Goal: Task Accomplishment & Management: Use online tool/utility

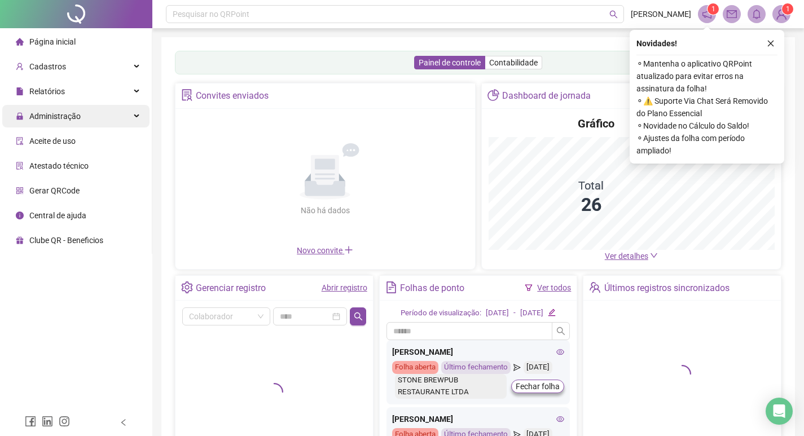
click at [69, 116] on span "Administração" at bounding box center [54, 116] width 51 height 9
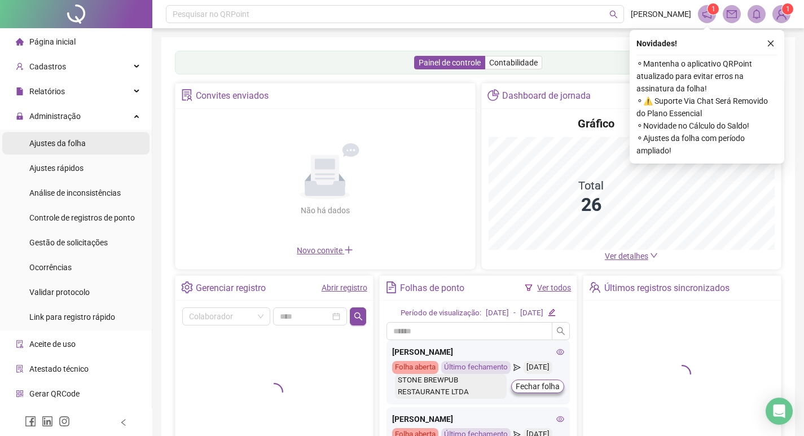
click at [57, 148] on span "Ajustes da folha" at bounding box center [57, 143] width 56 height 9
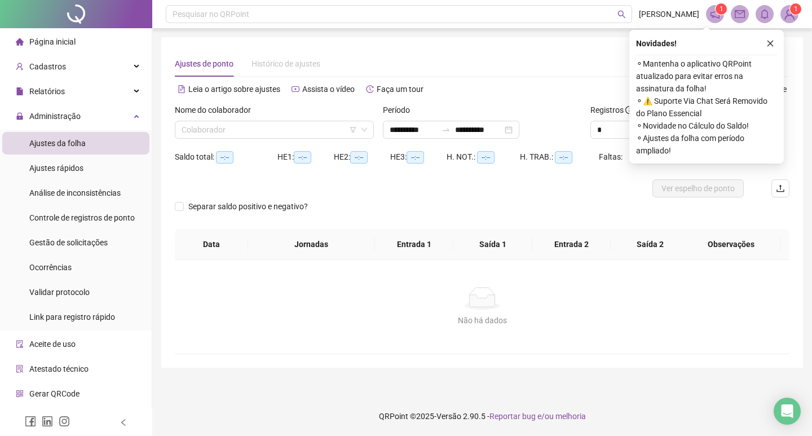
type input "**********"
click at [776, 40] on icon "close" at bounding box center [779, 43] width 8 height 8
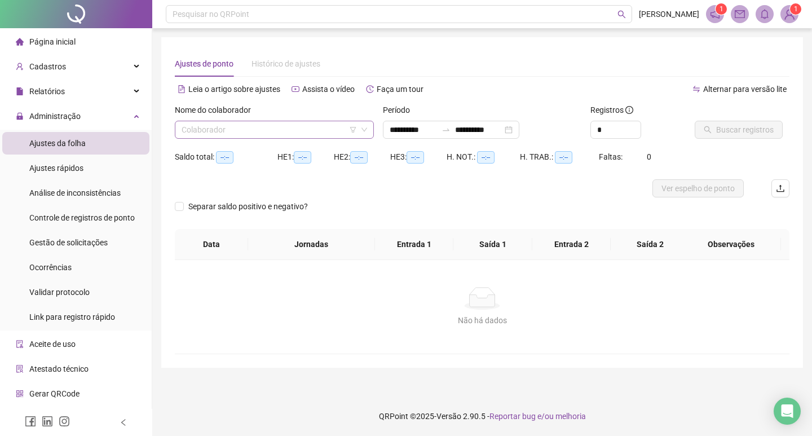
click at [318, 133] on input "search" at bounding box center [269, 129] width 175 height 17
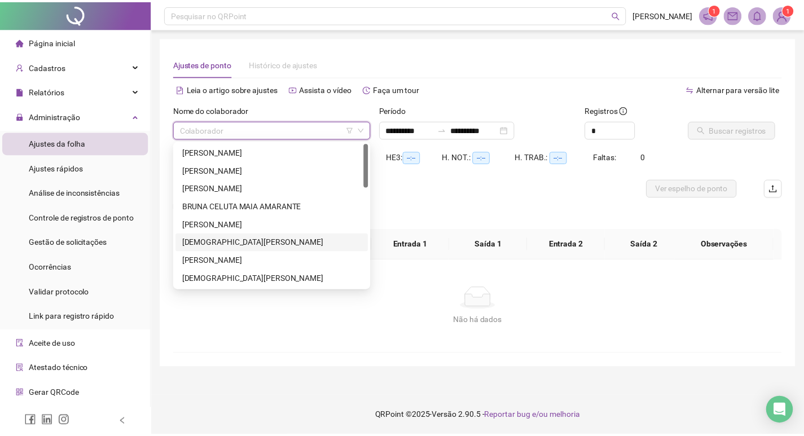
scroll to position [56, 0]
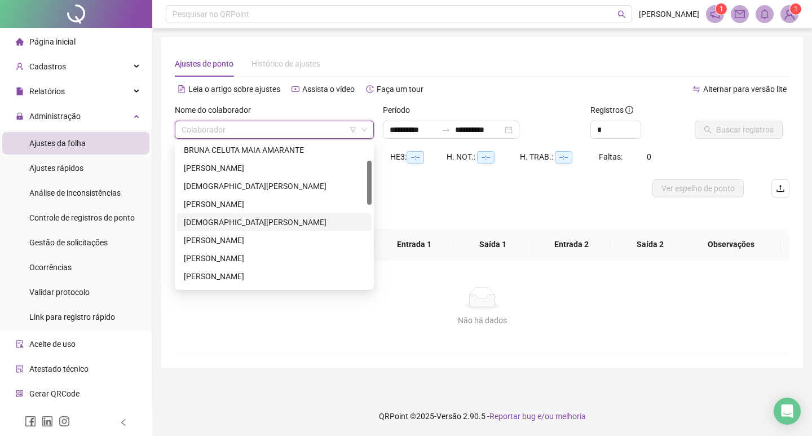
click at [243, 222] on div "[DEMOGRAPHIC_DATA][PERSON_NAME]" at bounding box center [274, 222] width 181 height 12
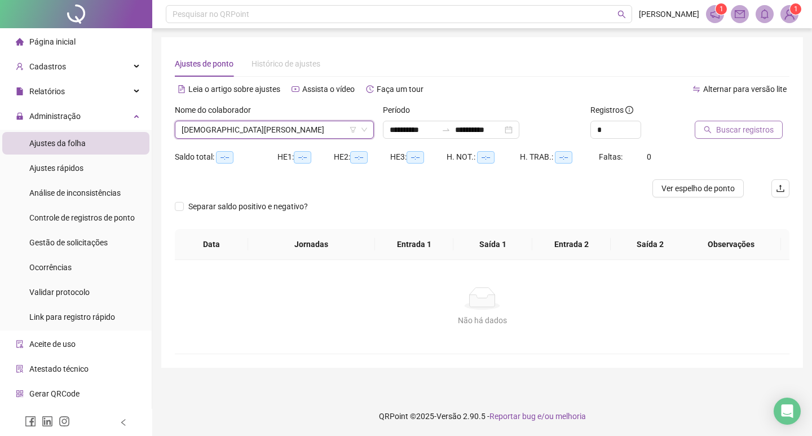
click at [735, 129] on span "Buscar registros" at bounding box center [746, 130] width 58 height 12
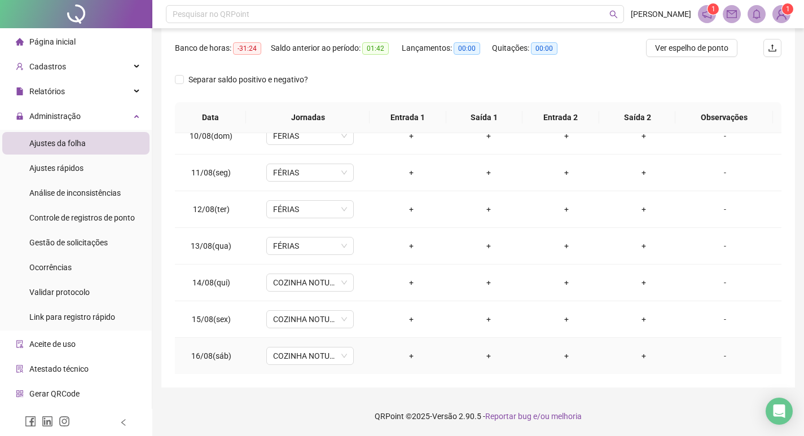
scroll to position [323, 0]
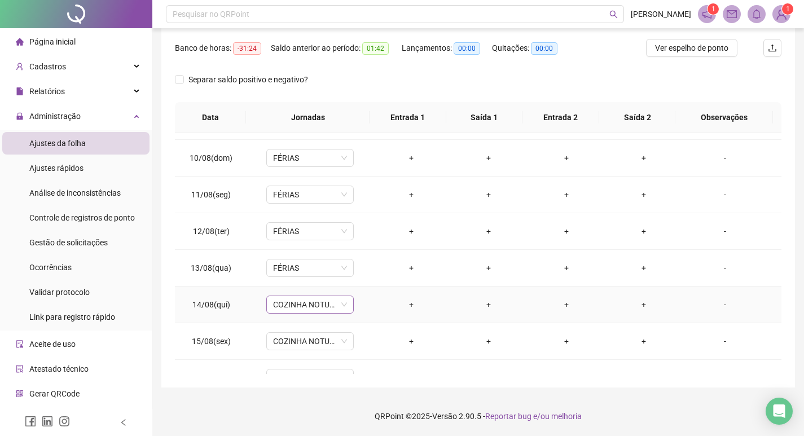
click at [326, 308] on span "COZINHA NOTURNO QUAR/ SAB." at bounding box center [310, 304] width 74 height 17
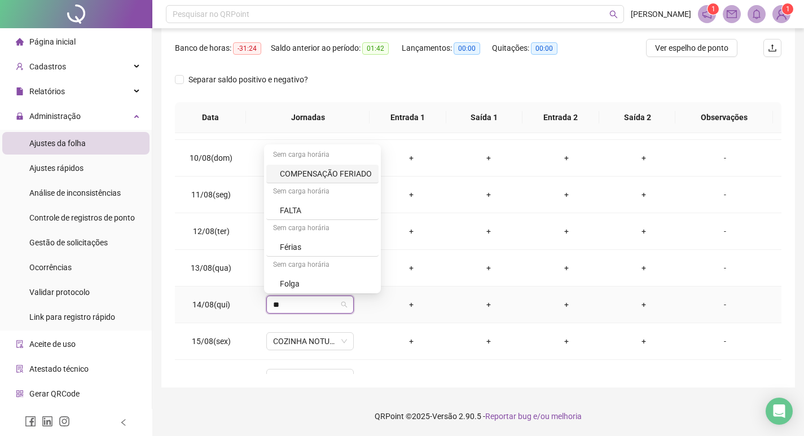
type input "*"
click at [289, 251] on div "Férias" at bounding box center [326, 247] width 92 height 12
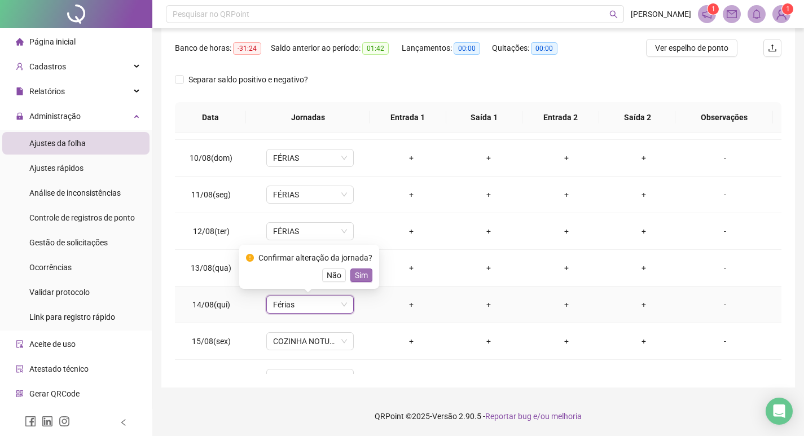
click at [357, 278] on span "Sim" at bounding box center [361, 275] width 13 height 12
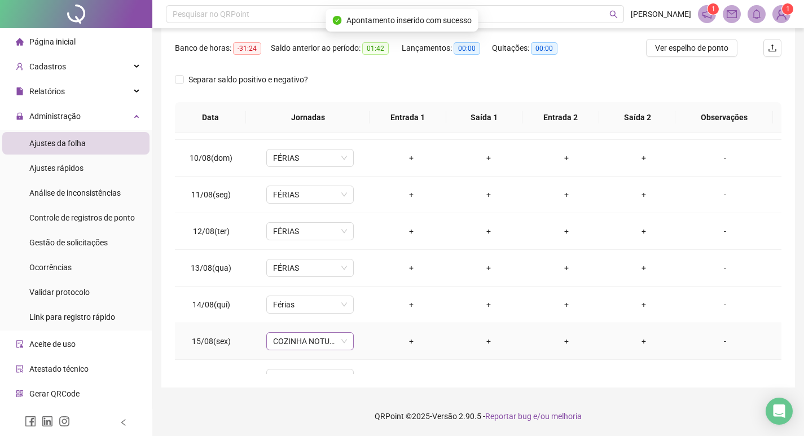
click at [284, 341] on span "COZINHA NOTURNO QUAR/ SAB." at bounding box center [310, 341] width 74 height 17
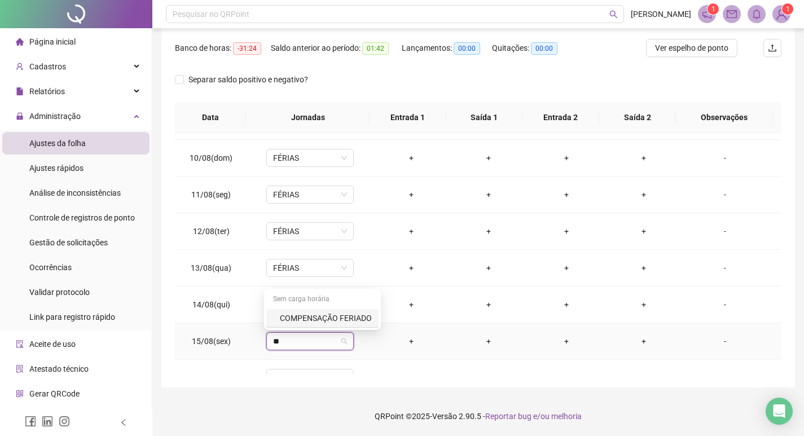
type input "*"
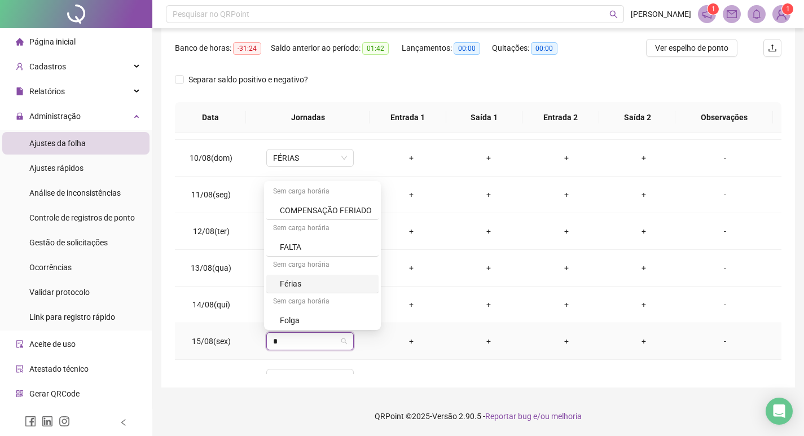
click at [289, 287] on div "Férias" at bounding box center [326, 284] width 92 height 12
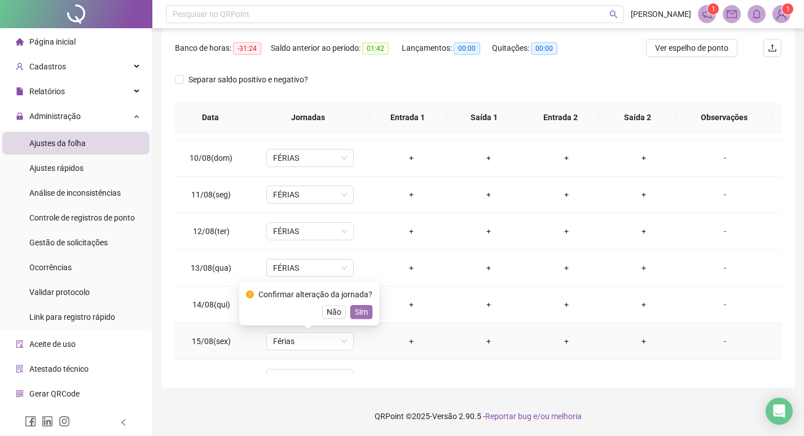
click at [355, 309] on span "Sim" at bounding box center [361, 312] width 13 height 12
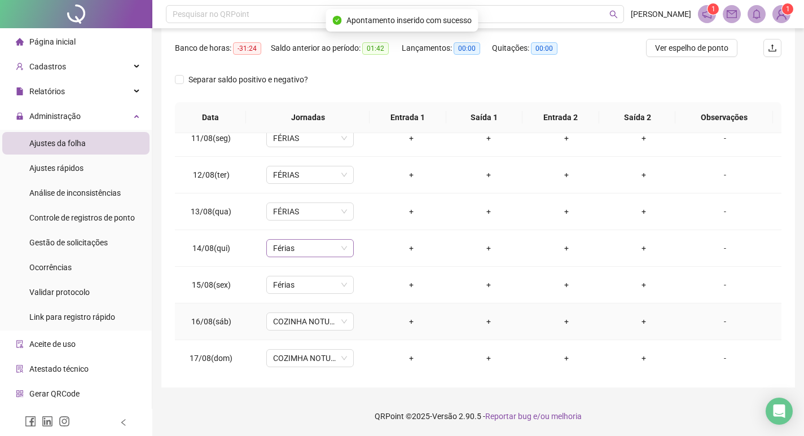
scroll to position [436, 0]
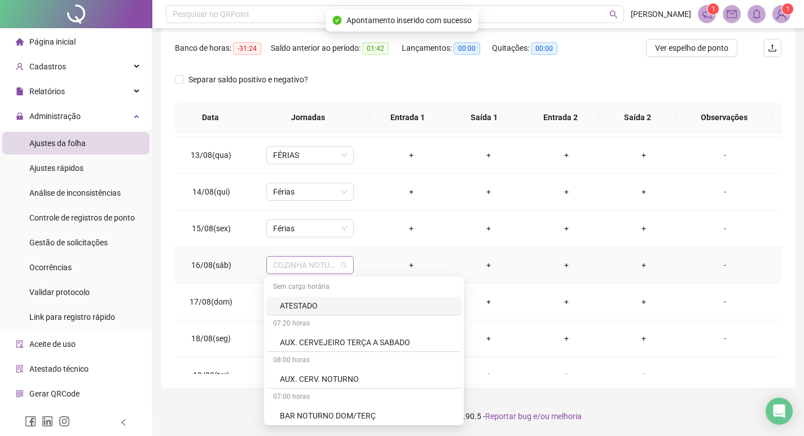
click at [280, 267] on span "COZINHA NOTURNO QUAR/ SAB." at bounding box center [310, 265] width 74 height 17
type input "*"
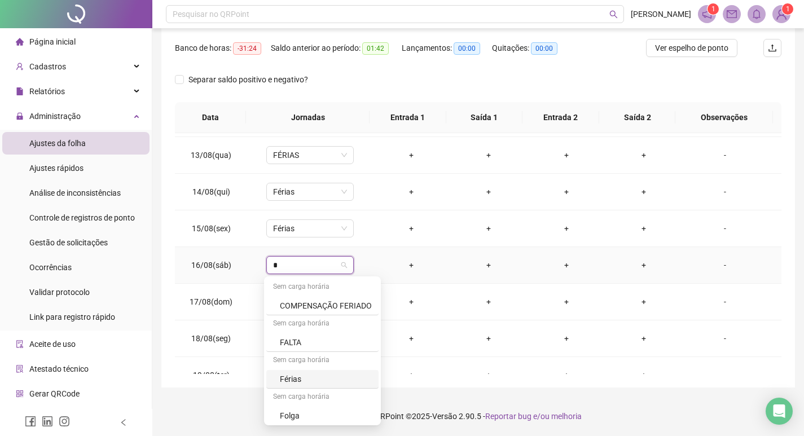
click at [283, 375] on div "Férias" at bounding box center [326, 379] width 92 height 12
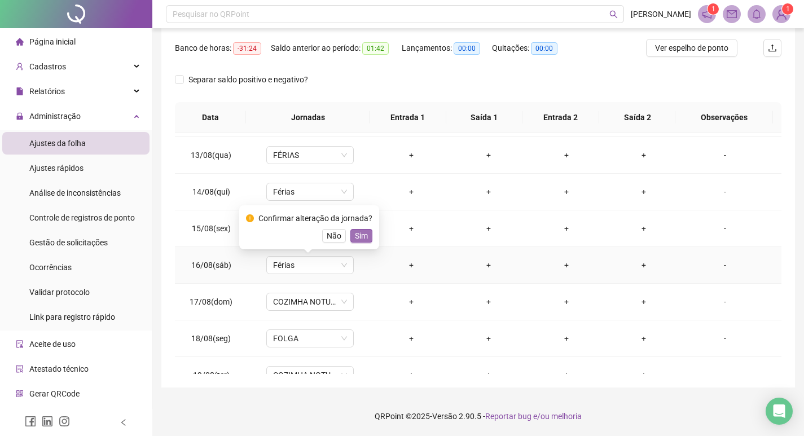
click at [358, 239] on span "Sim" at bounding box center [361, 236] width 13 height 12
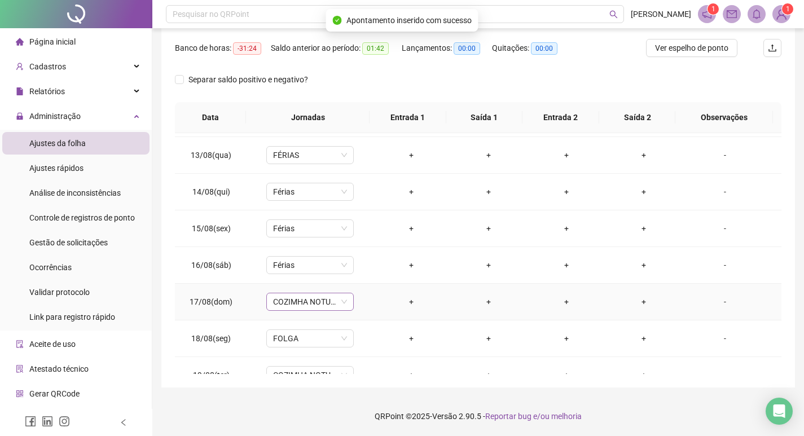
click at [293, 306] on span "COZIMHA NOTURNO DOM/TERÇ" at bounding box center [310, 301] width 74 height 17
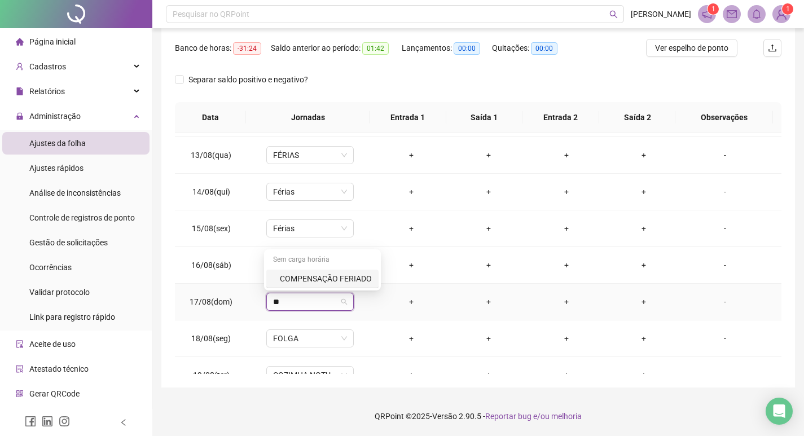
type input "*"
click at [287, 241] on div "Férias" at bounding box center [326, 244] width 92 height 12
click at [366, 273] on button "Sim" at bounding box center [361, 273] width 22 height 14
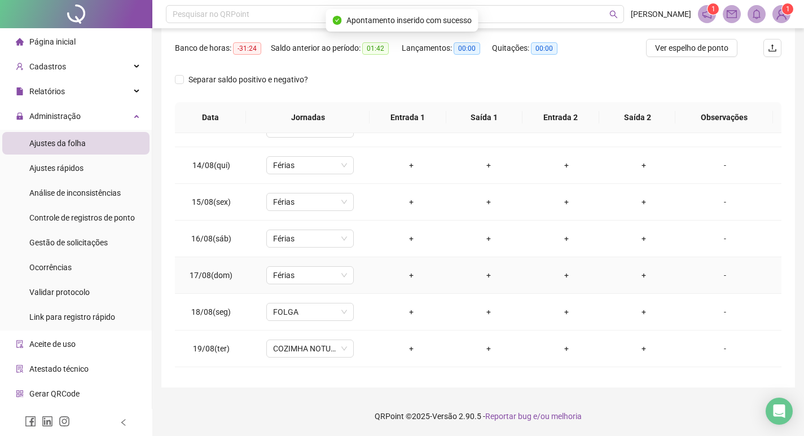
scroll to position [493, 0]
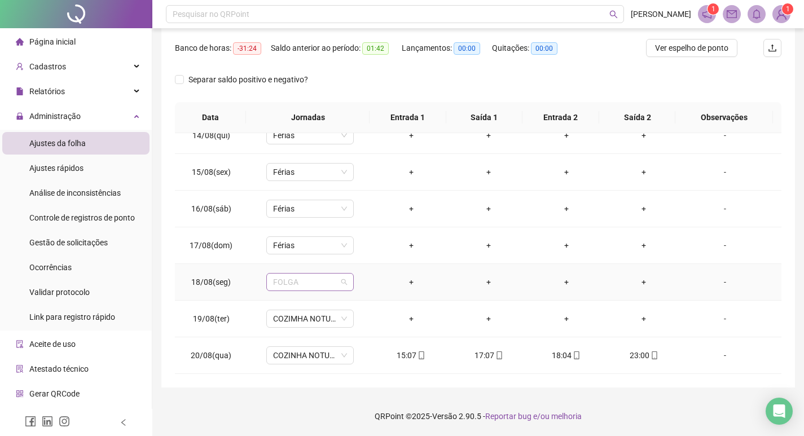
click at [313, 277] on span "FOLGA" at bounding box center [310, 282] width 74 height 17
type input "*"
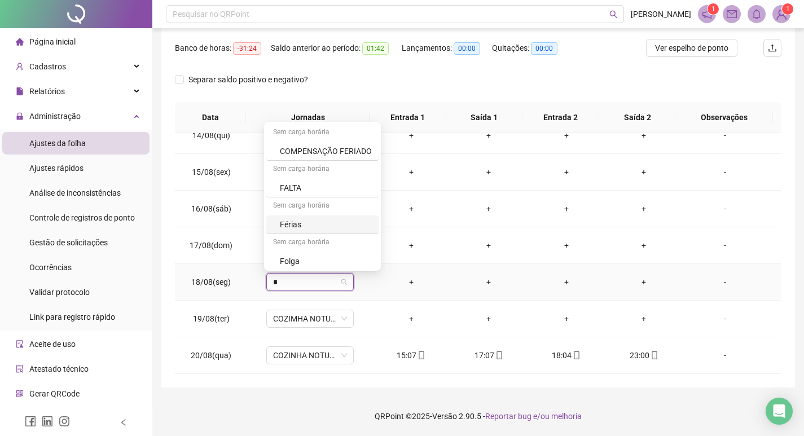
click at [292, 222] on div "Férias" at bounding box center [326, 224] width 92 height 12
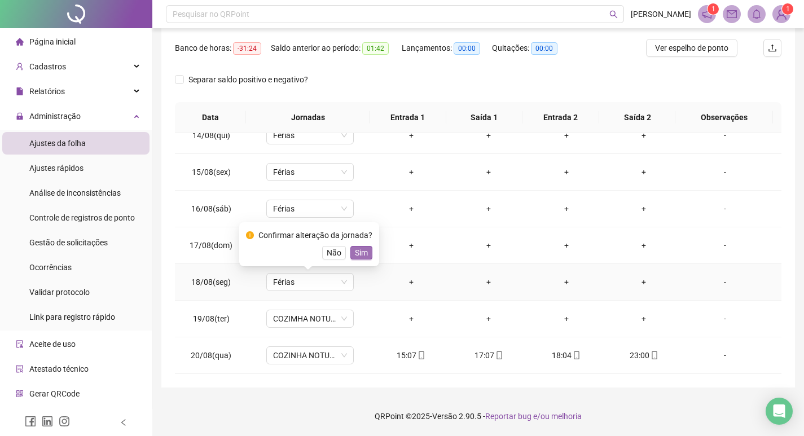
click at [361, 251] on span "Sim" at bounding box center [361, 253] width 13 height 12
